Goal: Information Seeking & Learning: Learn about a topic

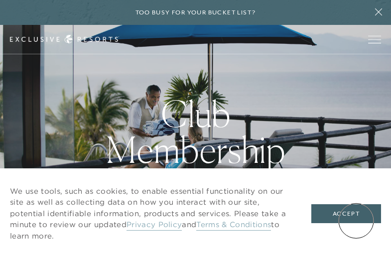
click at [356, 221] on button "Accept" at bounding box center [347, 213] width 70 height 19
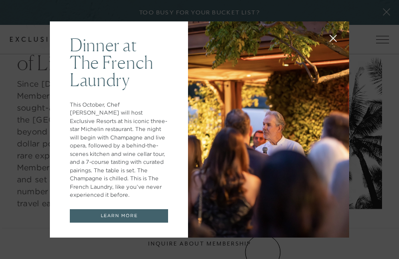
click at [86, 213] on link "LEARN MORE" at bounding box center [119, 216] width 98 height 14
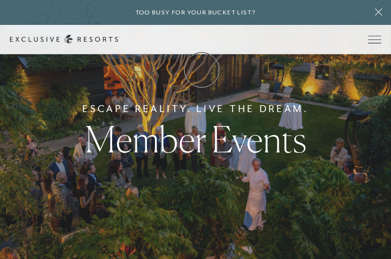
click at [0, 0] on link "Membership" at bounding box center [0, 0] width 0 height 0
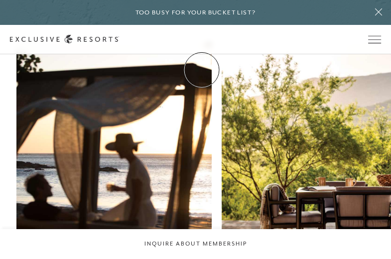
scroll to position [2749, 0]
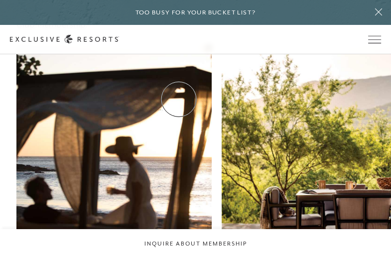
click at [0, 0] on link "How it works" at bounding box center [0, 0] width 0 height 0
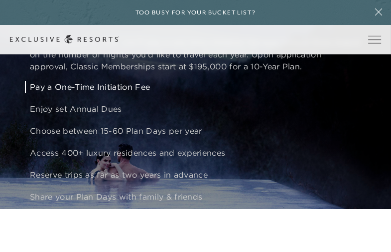
scroll to position [621, 0]
